Goal: Transaction & Acquisition: Purchase product/service

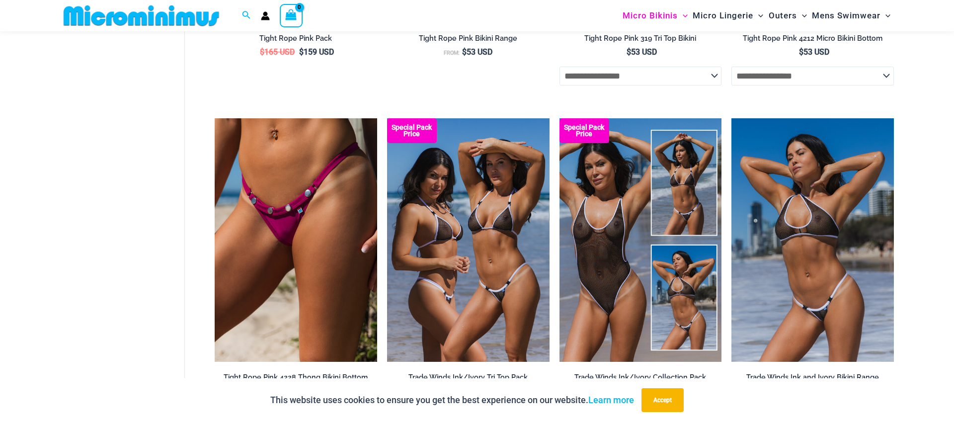
scroll to position [589, 0]
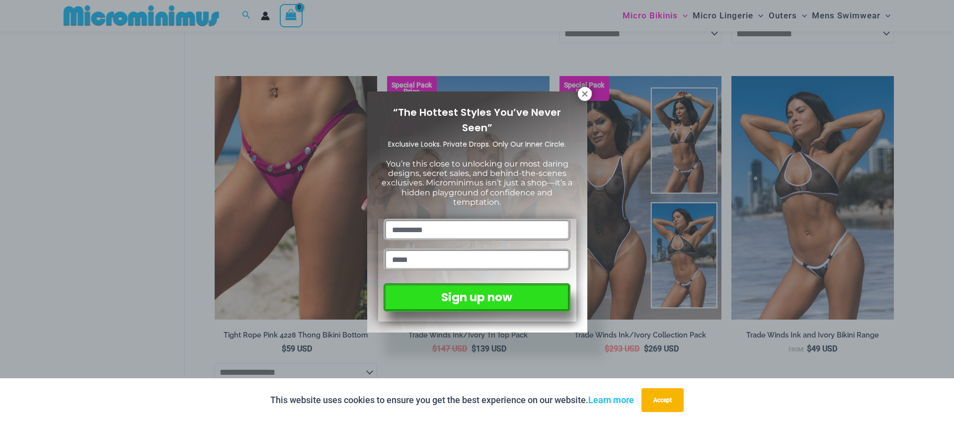
click at [575, 93] on div "“The Hottest Styles You’ve Never Seen” Exclusive Looks. Private Drops. Only Our…" at bounding box center [477, 211] width 220 height 241
click at [581, 92] on icon at bounding box center [584, 93] width 9 height 9
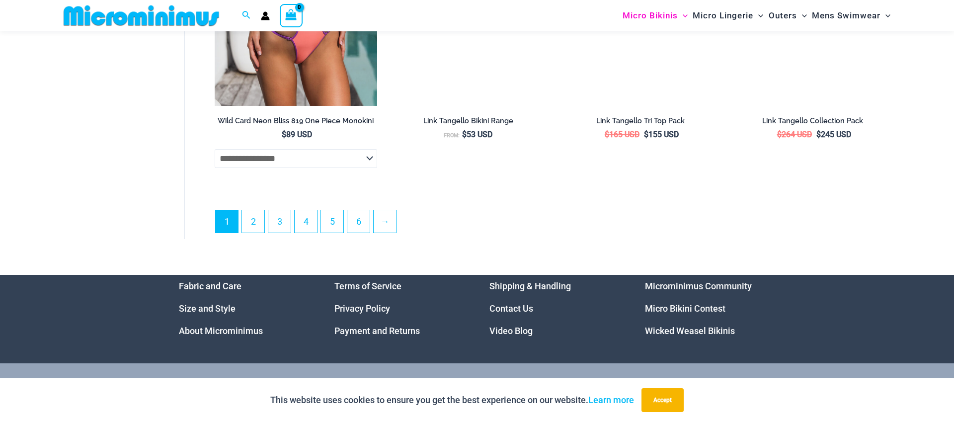
scroll to position [2885, 0]
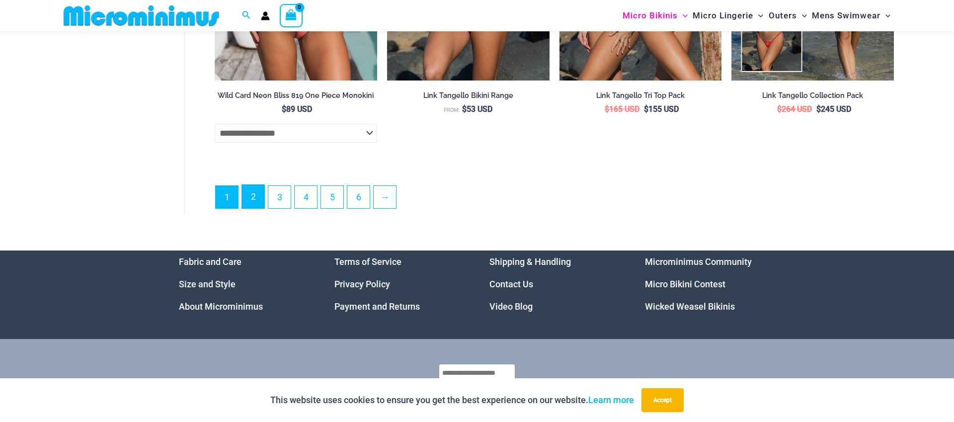
click at [249, 208] on link "2" at bounding box center [253, 196] width 22 height 23
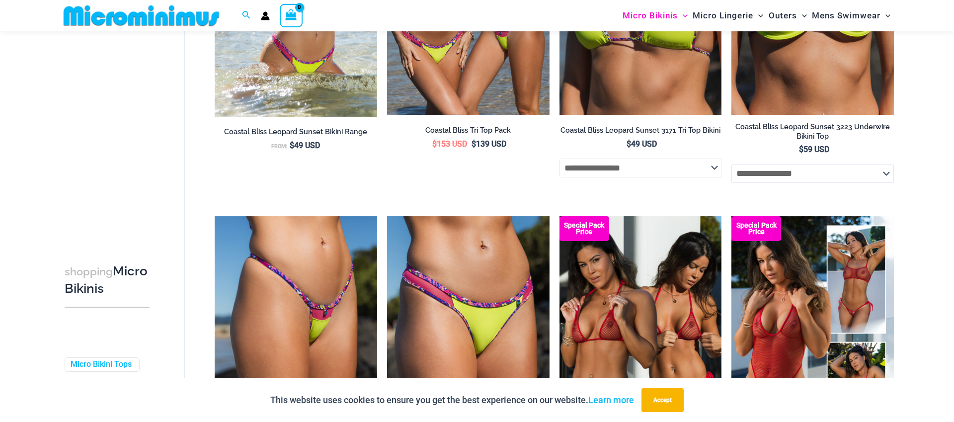
scroll to position [645, 0]
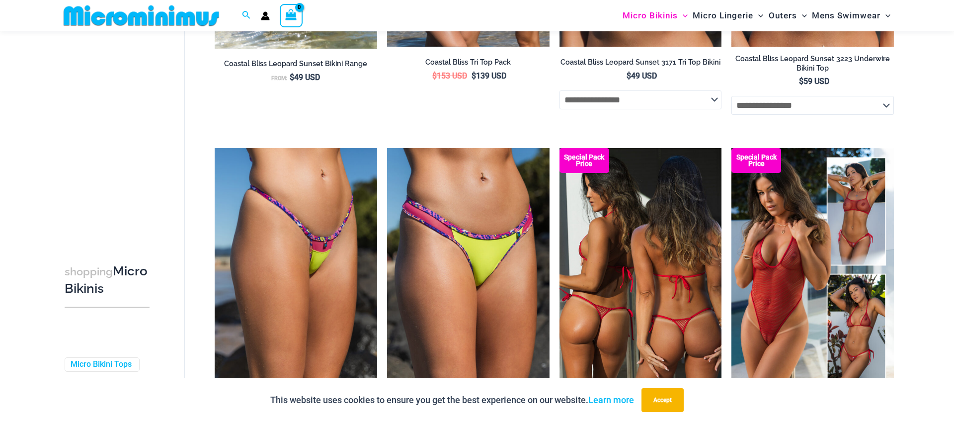
click at [677, 284] on img at bounding box center [640, 269] width 162 height 243
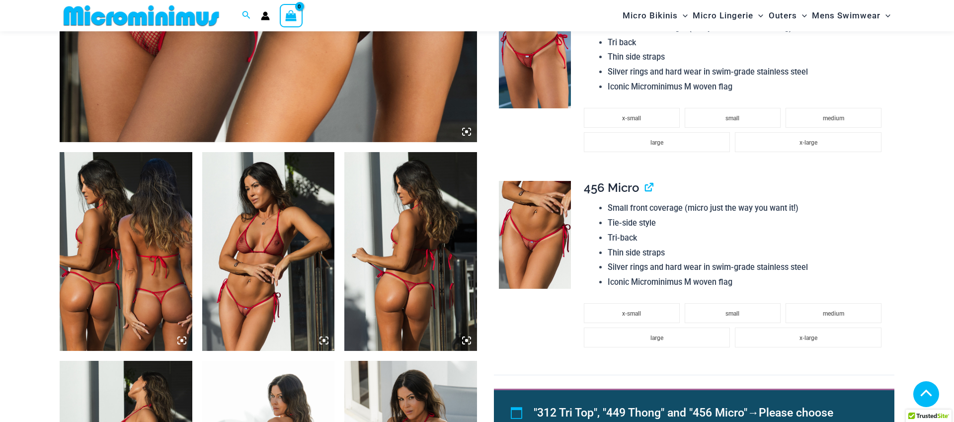
scroll to position [592, 0]
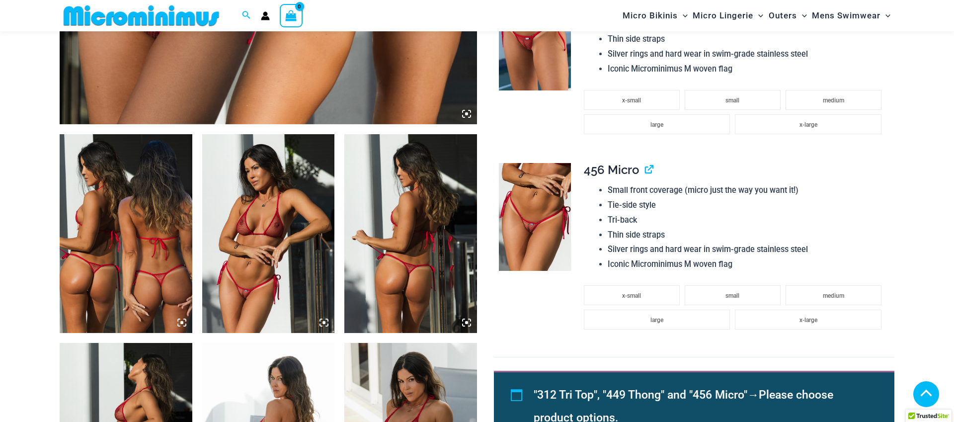
click at [272, 274] on img at bounding box center [268, 233] width 133 height 199
click at [257, 258] on img at bounding box center [268, 233] width 133 height 199
drag, startPoint x: 272, startPoint y: 254, endPoint x: 272, endPoint y: 260, distance: 5.5
click at [272, 254] on img at bounding box center [268, 234] width 133 height 199
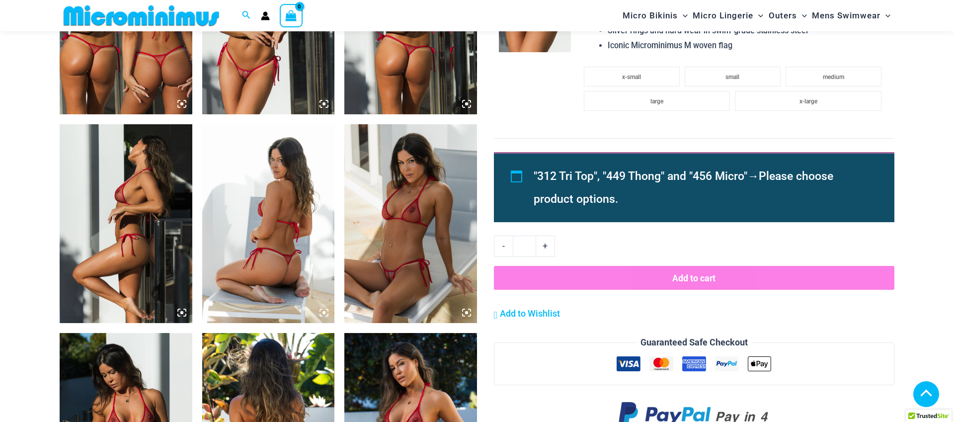
scroll to position [754, 0]
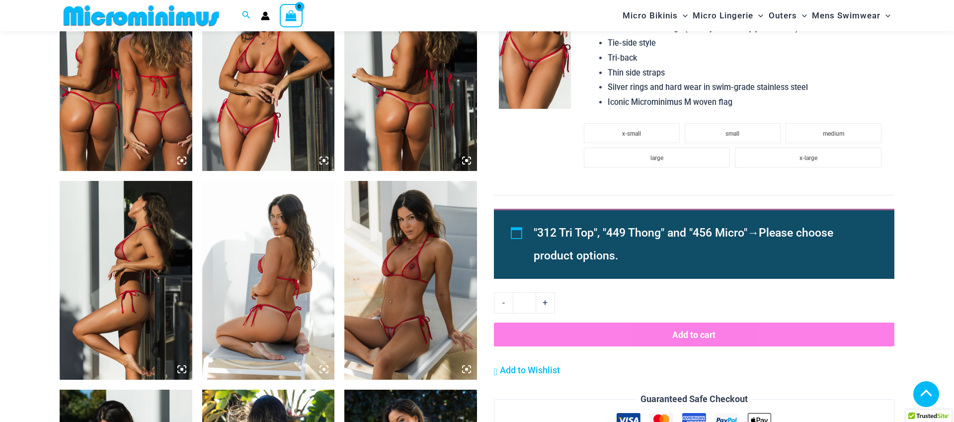
click at [329, 163] on img at bounding box center [268, 71] width 133 height 199
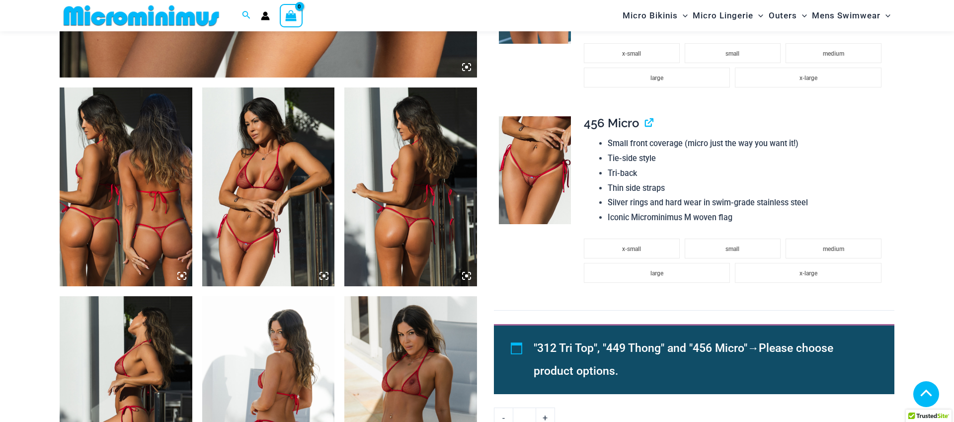
click at [273, 200] on img at bounding box center [268, 186] width 133 height 199
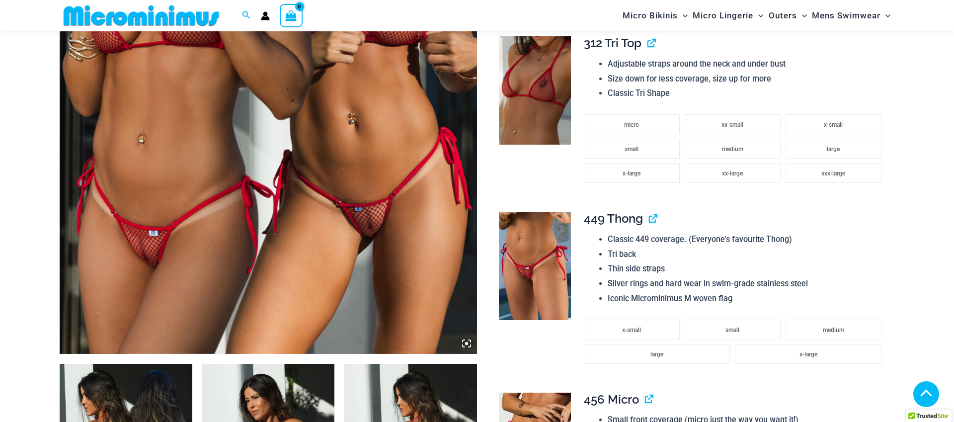
scroll to position [340, 0]
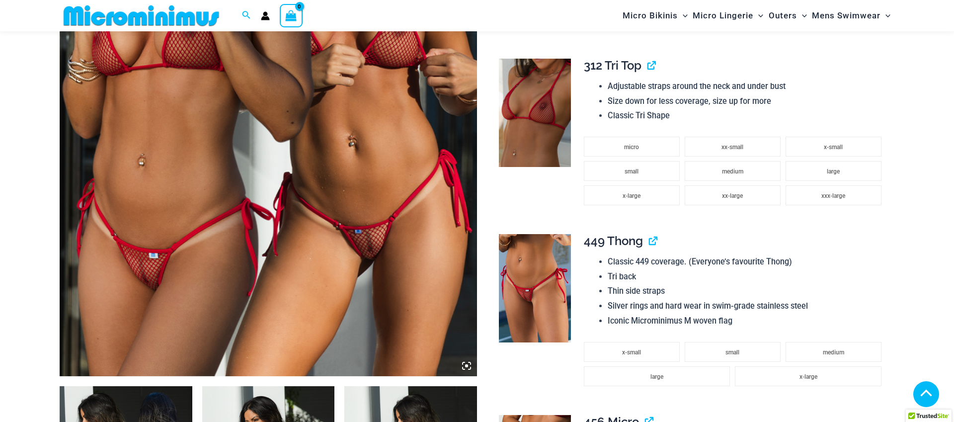
click at [414, 206] on img at bounding box center [268, 63] width 417 height 626
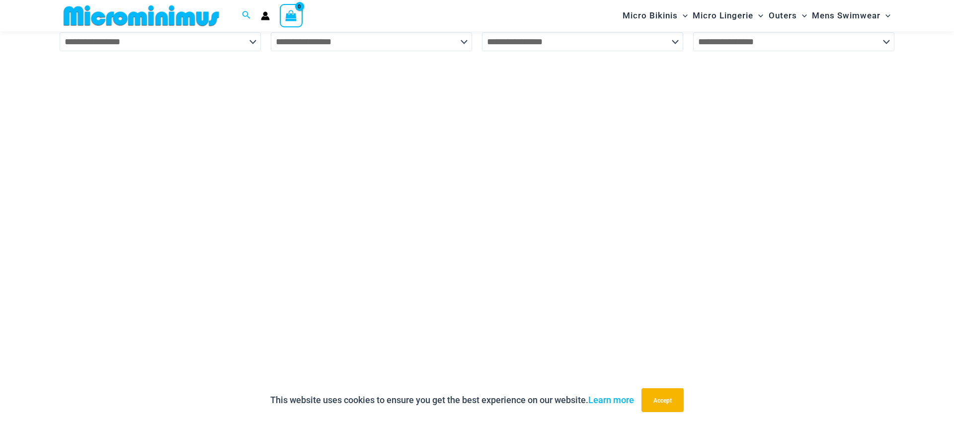
scroll to position [2937, 0]
